Goal: Task Accomplishment & Management: Use online tool/utility

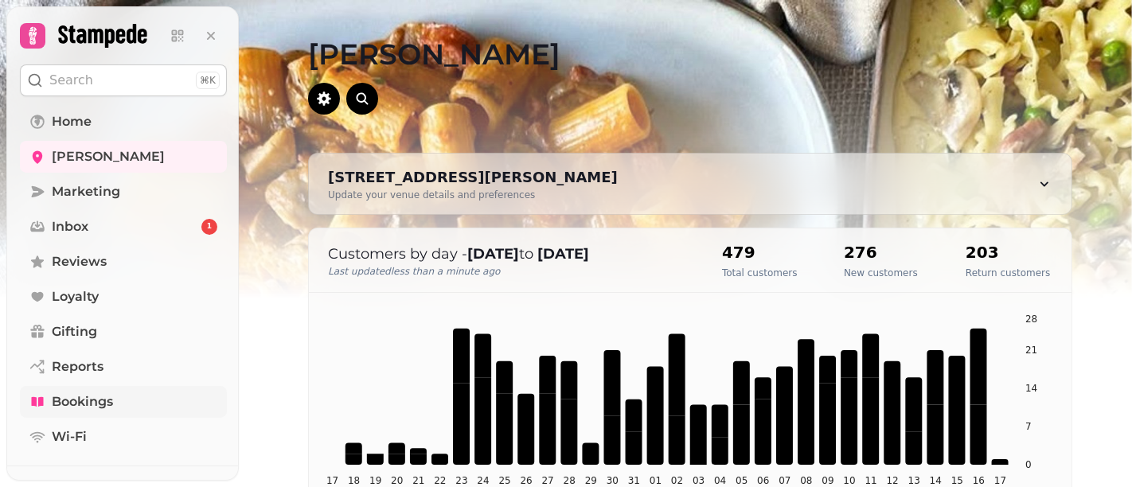
click at [111, 403] on span "Bookings" at bounding box center [82, 401] width 61 height 19
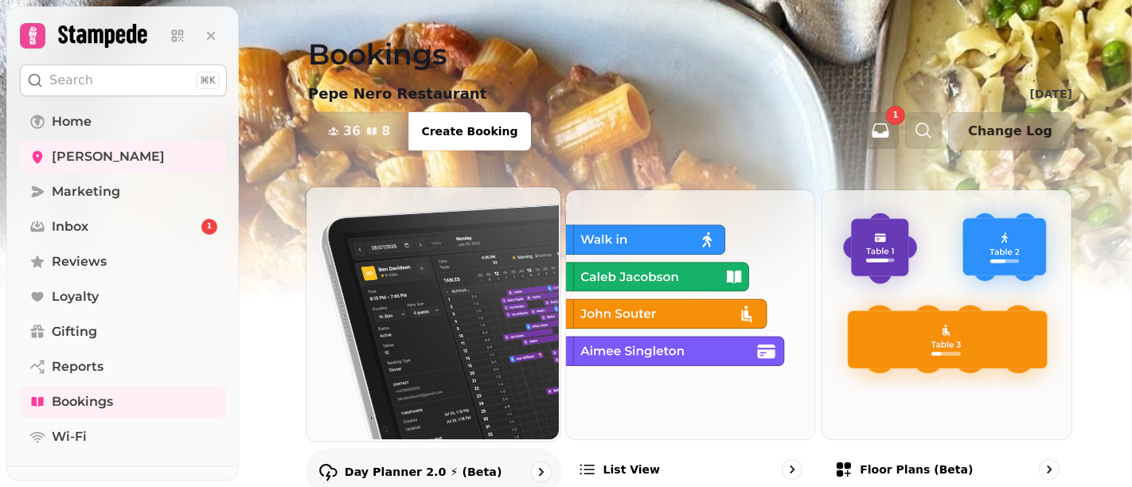
click at [400, 332] on img at bounding box center [432, 312] width 254 height 254
